Goal: Transaction & Acquisition: Obtain resource

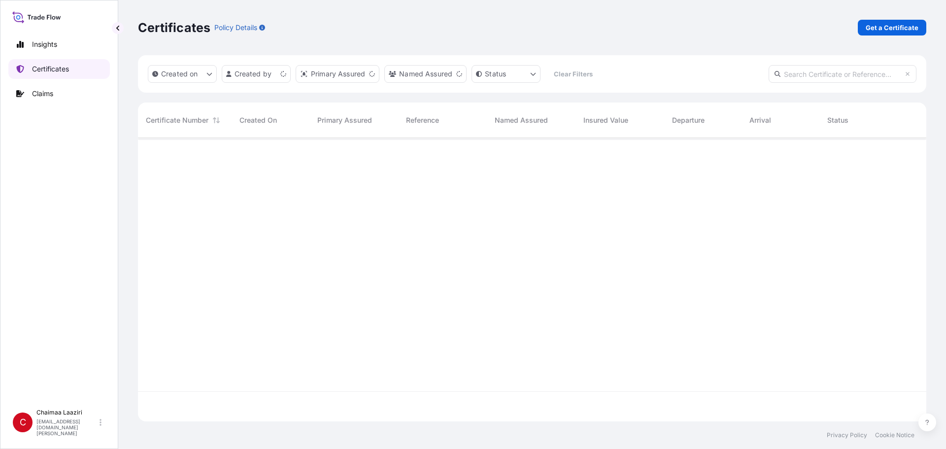
scroll to position [281, 781]
click at [878, 27] on p "Get a Certificate" at bounding box center [892, 28] width 53 height 10
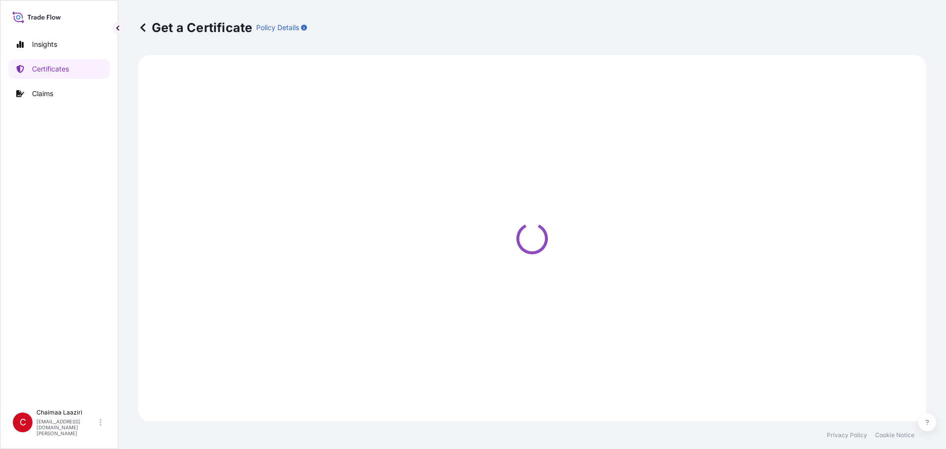
select select "Ocean Vessel"
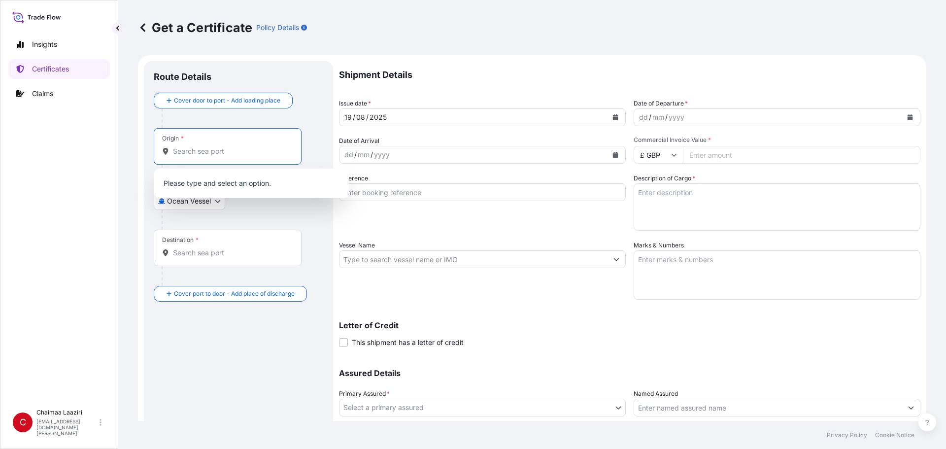
click at [255, 152] on input "Origin *" at bounding box center [231, 151] width 116 height 10
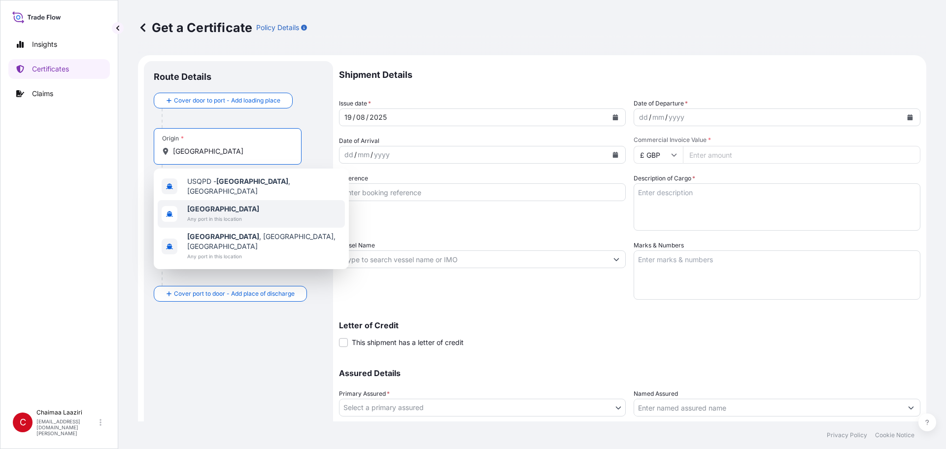
click at [234, 209] on span "[GEOGRAPHIC_DATA]" at bounding box center [223, 209] width 72 height 10
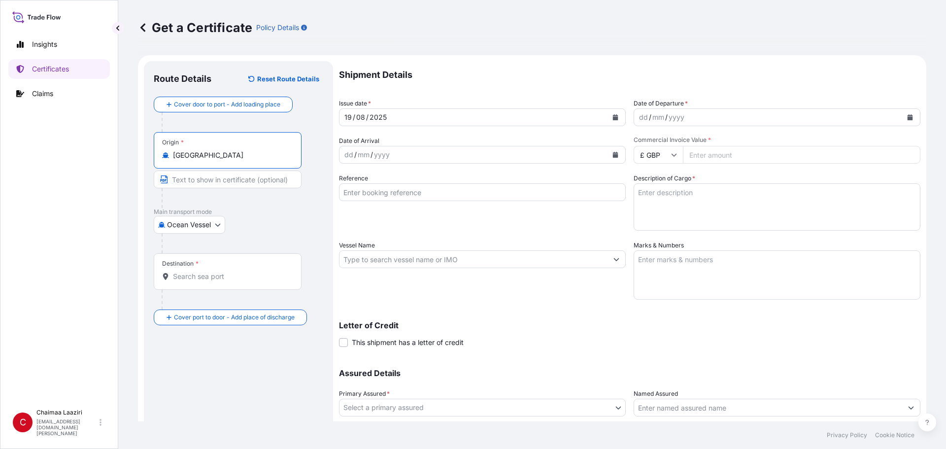
type input "[GEOGRAPHIC_DATA]"
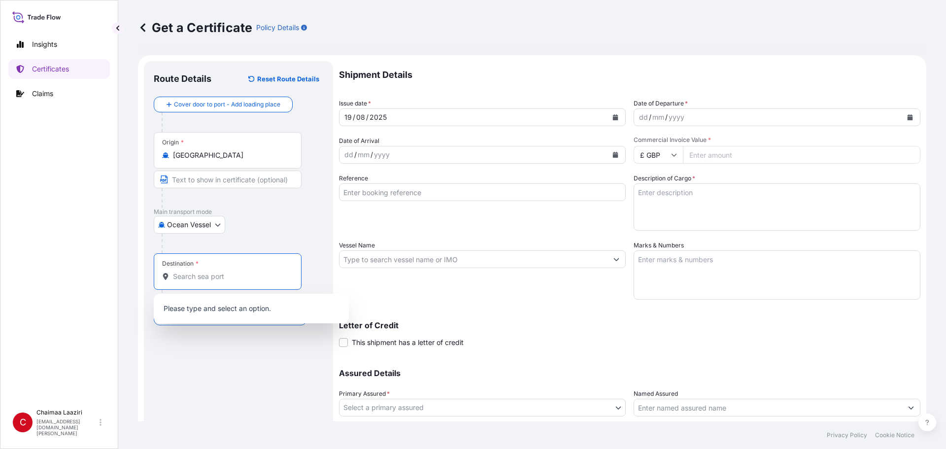
click at [192, 280] on input "Destination *" at bounding box center [231, 276] width 116 height 10
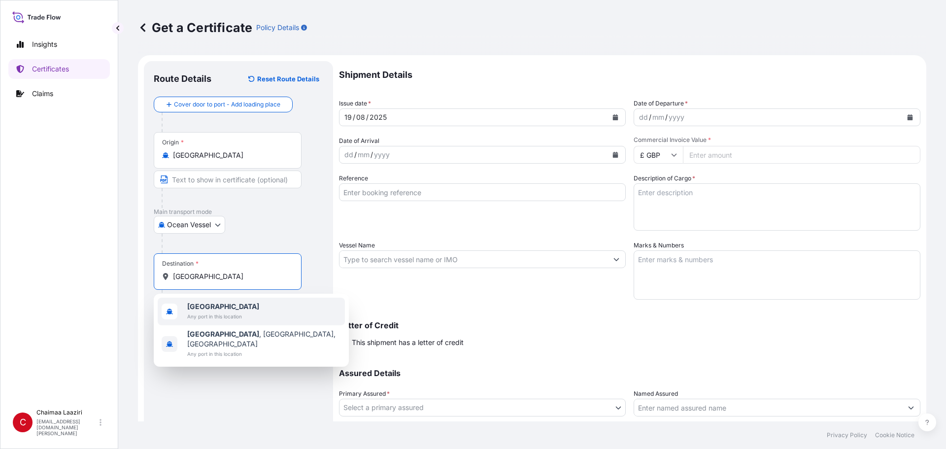
click at [206, 317] on span "Any port in this location" at bounding box center [223, 316] width 72 height 10
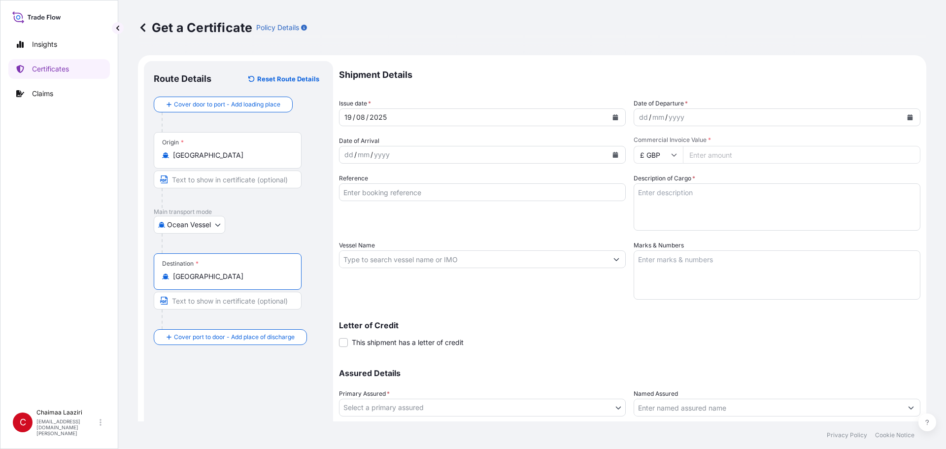
type input "[GEOGRAPHIC_DATA]"
click at [721, 117] on div "dd / mm / yyyy" at bounding box center [768, 117] width 268 height 18
click at [902, 115] on button "Calendar" at bounding box center [910, 117] width 16 height 16
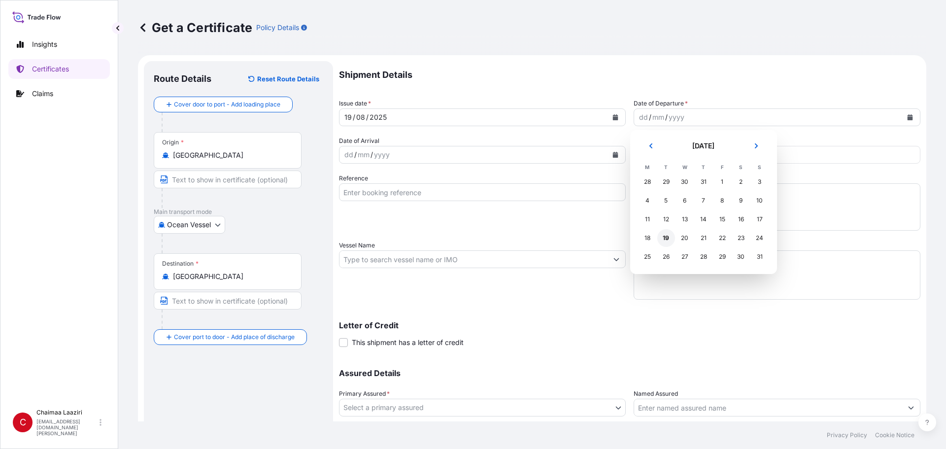
click at [669, 241] on div "19" at bounding box center [666, 238] width 18 height 18
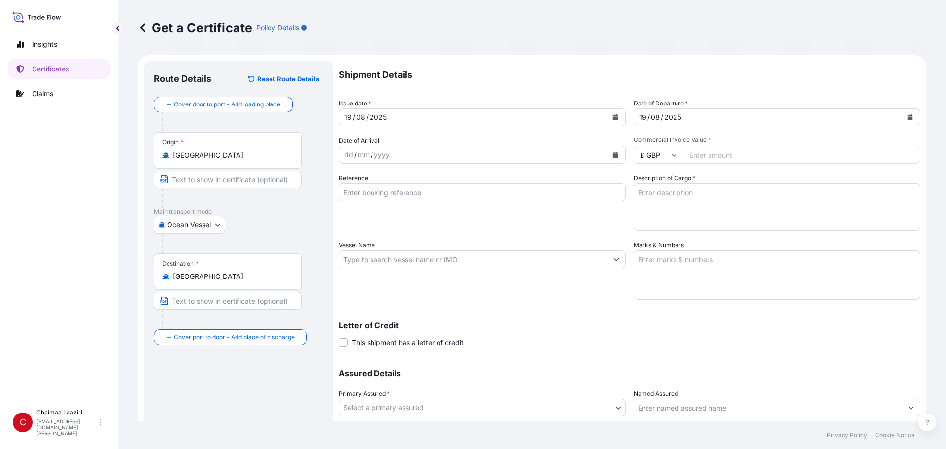
click at [722, 159] on input "Commercial Invoice Value *" at bounding box center [801, 155] width 237 height 18
paste input "1049.30"
type input "1049.30"
click at [671, 157] on icon at bounding box center [674, 155] width 6 height 6
click at [651, 187] on div "€ EUR" at bounding box center [654, 181] width 41 height 19
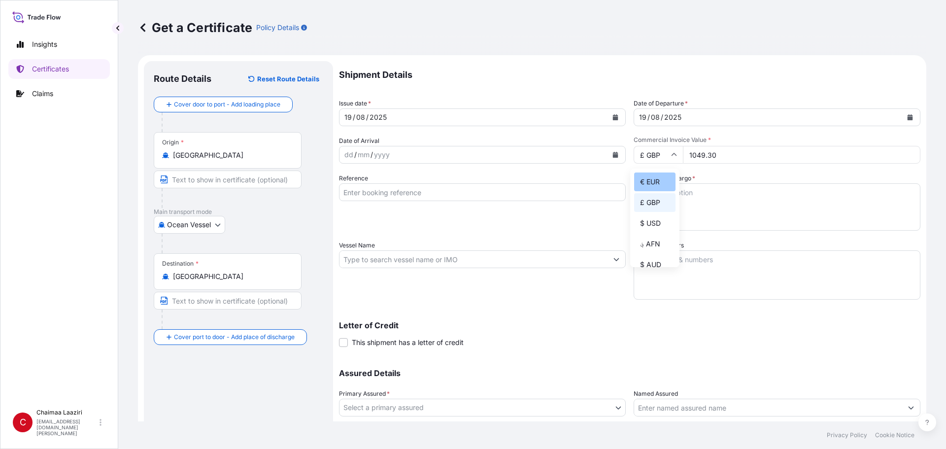
type input "€ EUR"
click at [458, 195] on input "Reference" at bounding box center [482, 192] width 287 height 18
paste input "9400256598"
type input "9400256598"
click at [662, 211] on textarea "Description of Cargo *" at bounding box center [777, 206] width 287 height 47
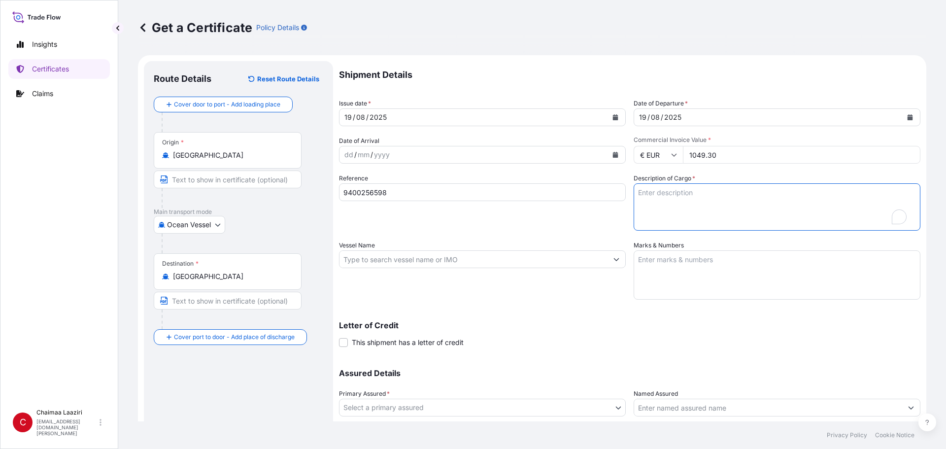
paste textarea "cyclone part"
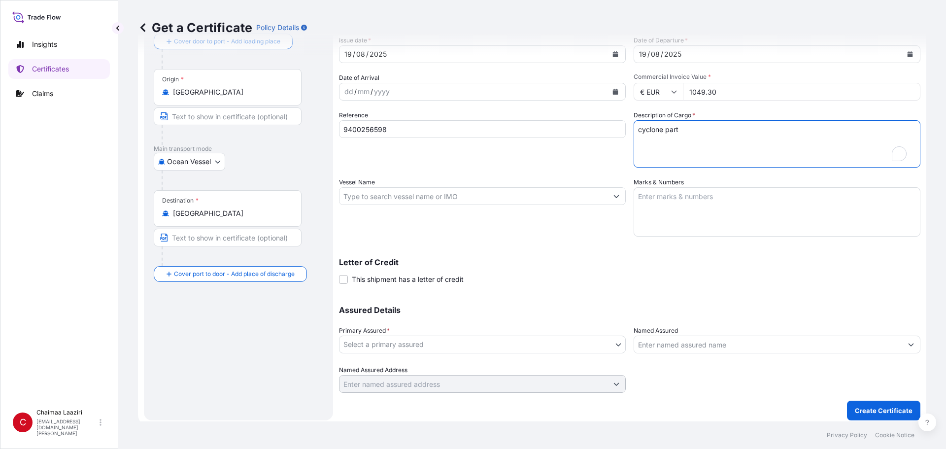
scroll to position [68, 0]
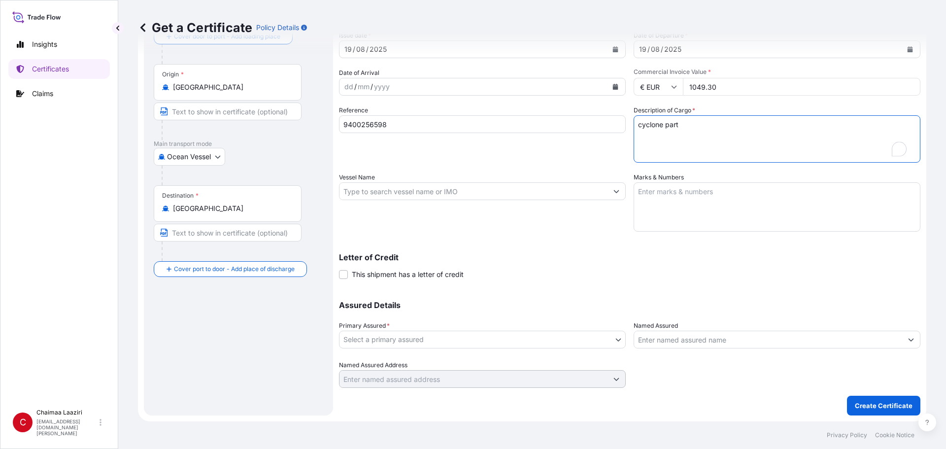
type textarea "cyclone part"
click at [465, 334] on body "Insights Certificates Claims C Chaimaa [GEOGRAPHIC_DATA] [EMAIL_ADDRESS][DOMAIN…" at bounding box center [473, 224] width 946 height 449
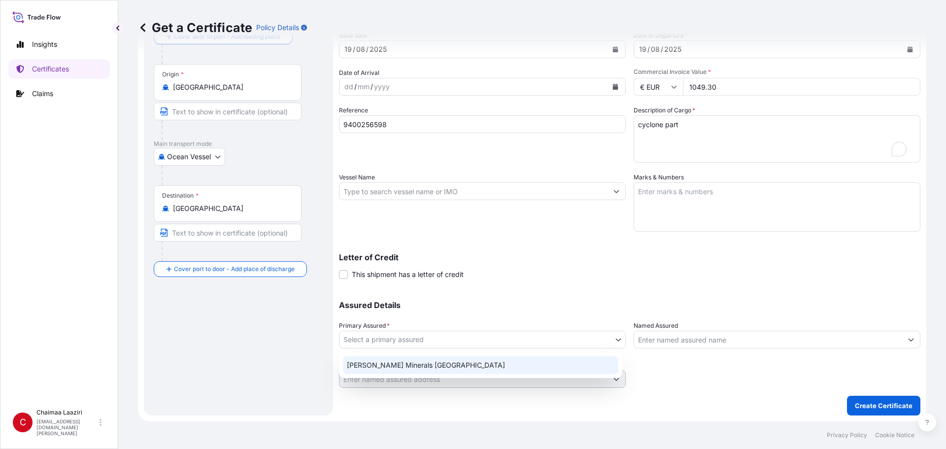
click at [447, 359] on div "[PERSON_NAME] Minerals [GEOGRAPHIC_DATA]" at bounding box center [480, 365] width 275 height 18
select select "31757"
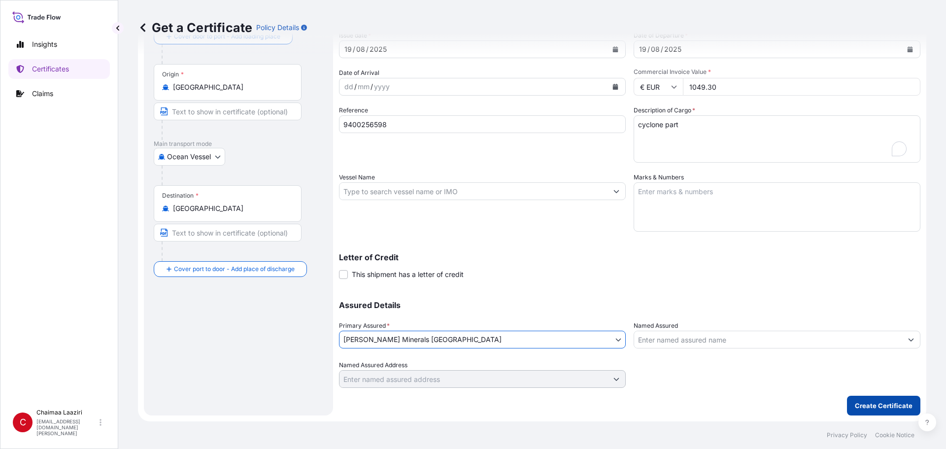
click at [868, 404] on p "Create Certificate" at bounding box center [884, 406] width 58 height 10
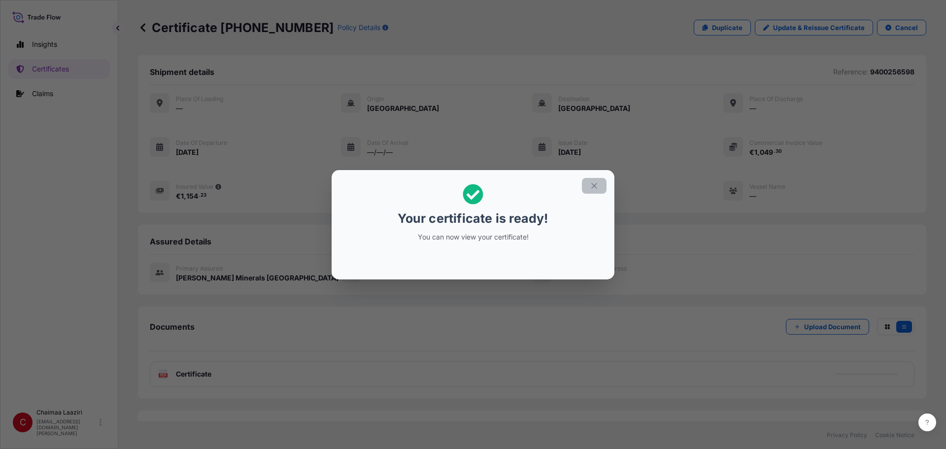
click at [593, 186] on icon "button" at bounding box center [594, 185] width 9 height 9
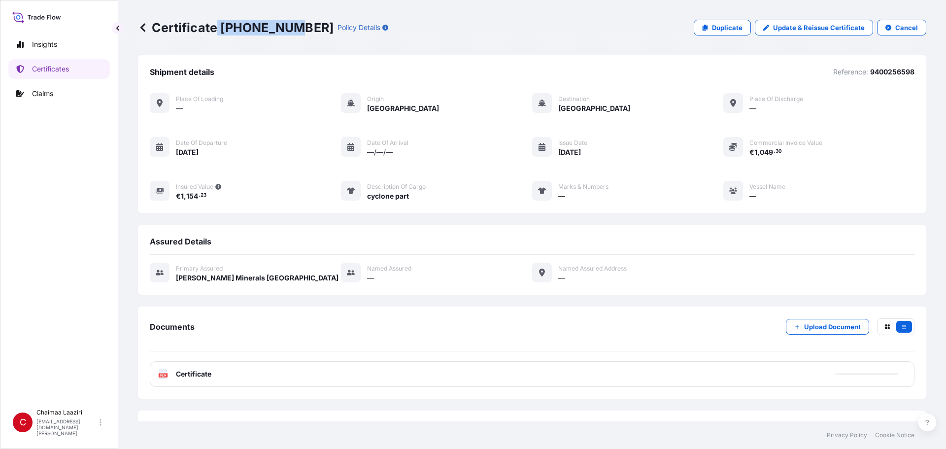
drag, startPoint x: 227, startPoint y: 27, endPoint x: 290, endPoint y: 25, distance: 63.6
click at [290, 25] on p "Certificate [PHONE_NUMBER]" at bounding box center [236, 28] width 196 height 16
